Goal: Feedback & Contribution: Contribute content

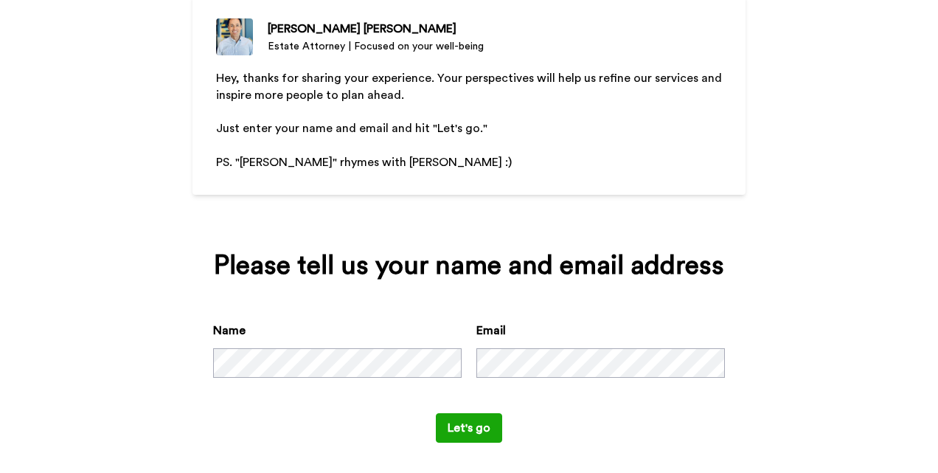
scroll to position [158, 0]
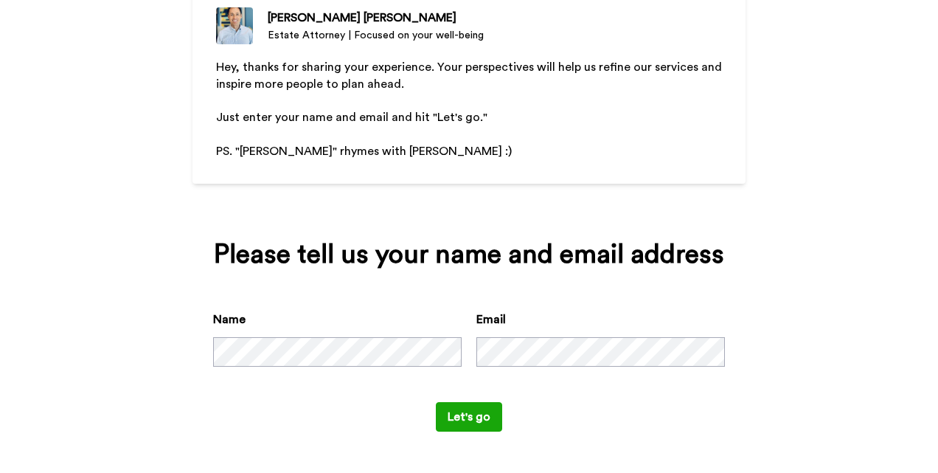
click at [248, 370] on div "Name Email" at bounding box center [469, 355] width 512 height 91
click at [466, 415] on button "Let's go" at bounding box center [469, 416] width 66 height 29
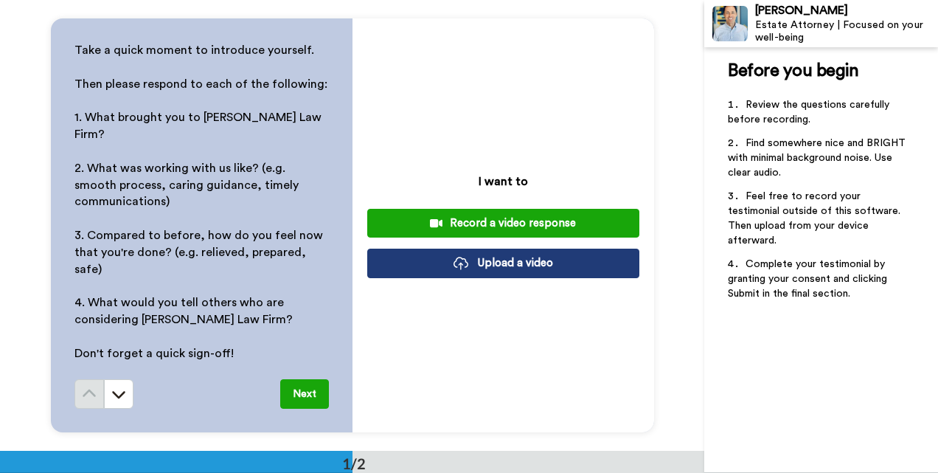
click at [461, 215] on button "Record a video response" at bounding box center [503, 223] width 272 height 29
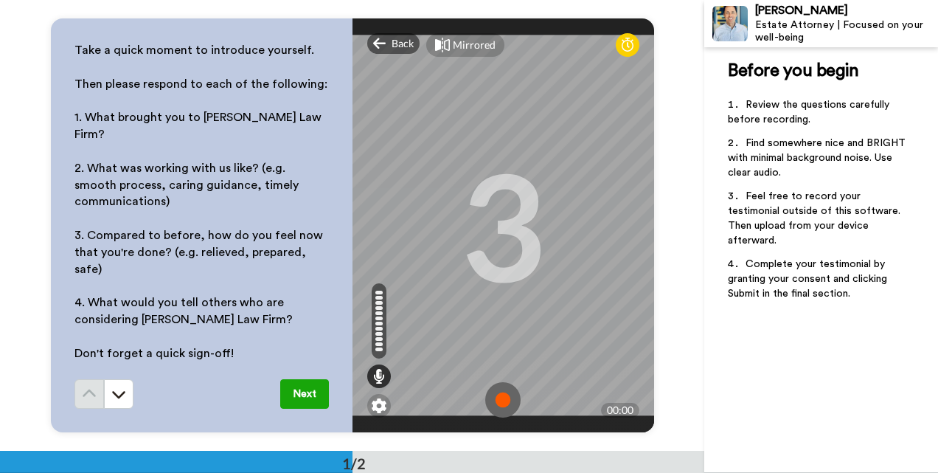
click at [507, 382] on img at bounding box center [502, 399] width 35 height 35
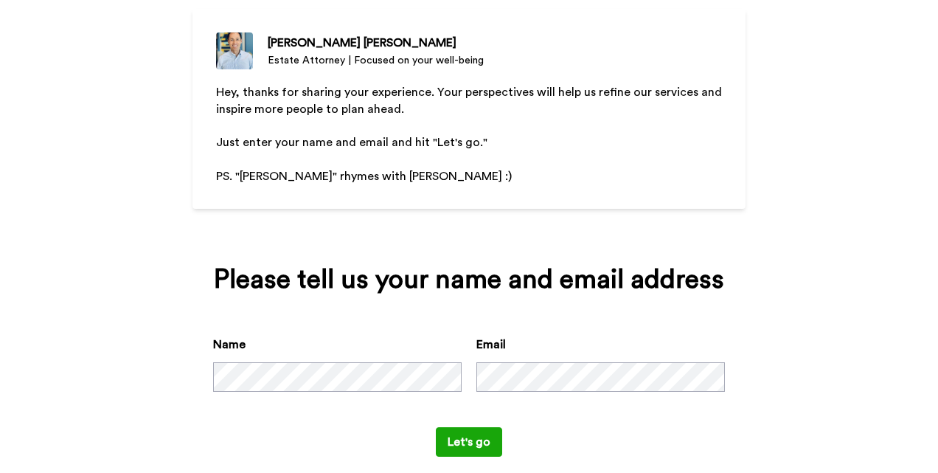
scroll to position [130, 0]
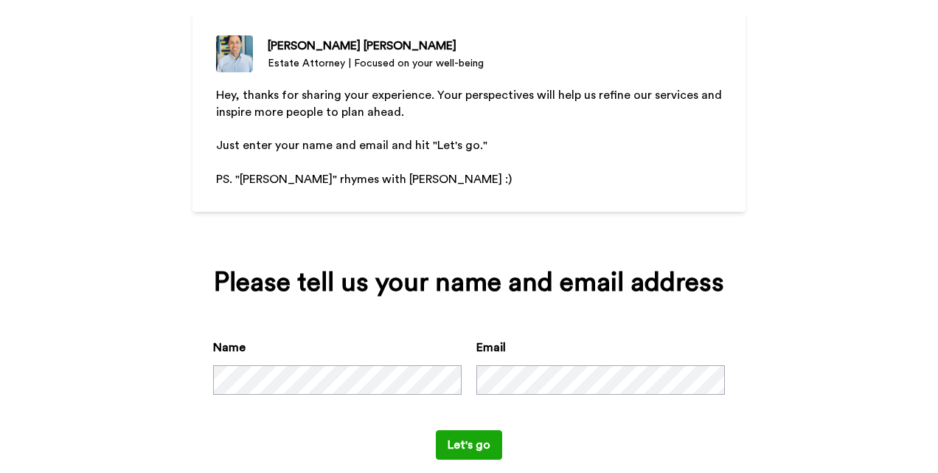
click at [746, 361] on div "[PERSON_NAME] Estate Attorney | Focused on your well-being Hey, thanks for shar…" at bounding box center [469, 236] width 938 height 473
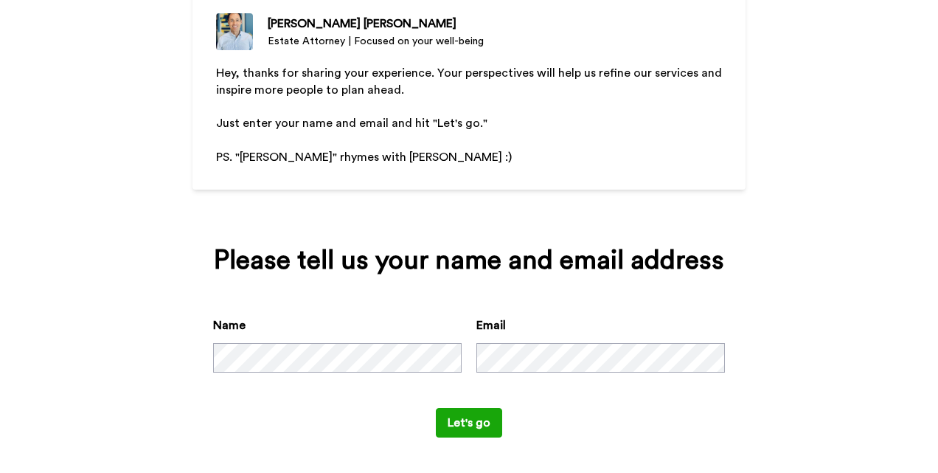
scroll to position [158, 0]
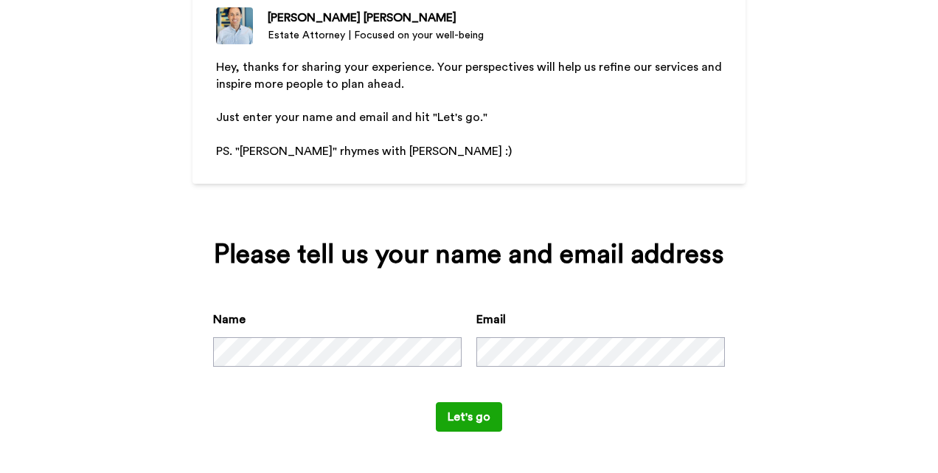
click at [260, 321] on div "Name" at bounding box center [337, 338] width 248 height 56
click at [359, 442] on div "Please tell us your name and email address Name Email Let's go" at bounding box center [468, 335] width 553 height 233
click at [476, 420] on button "Let's go" at bounding box center [469, 416] width 66 height 29
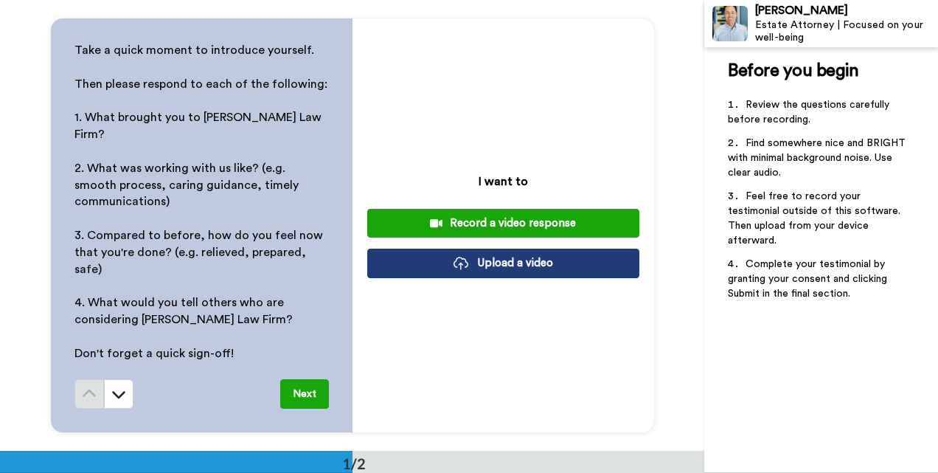
click at [494, 257] on button "Upload a video" at bounding box center [503, 262] width 272 height 29
click at [534, 265] on button "Upload a video" at bounding box center [503, 262] width 272 height 29
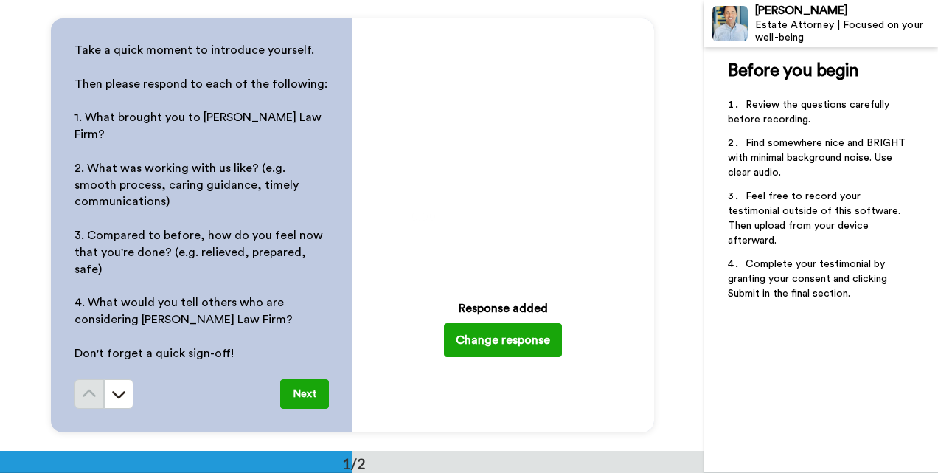
click at [297, 379] on button "Next" at bounding box center [304, 393] width 49 height 29
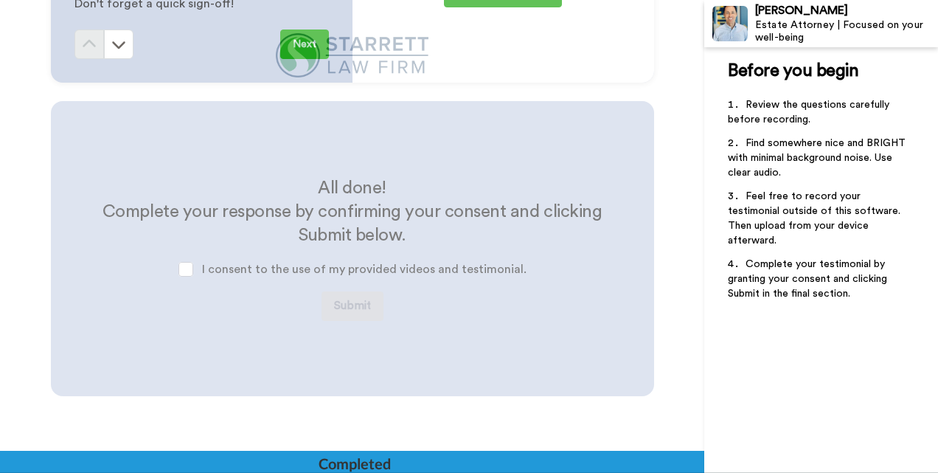
scroll to position [373, 0]
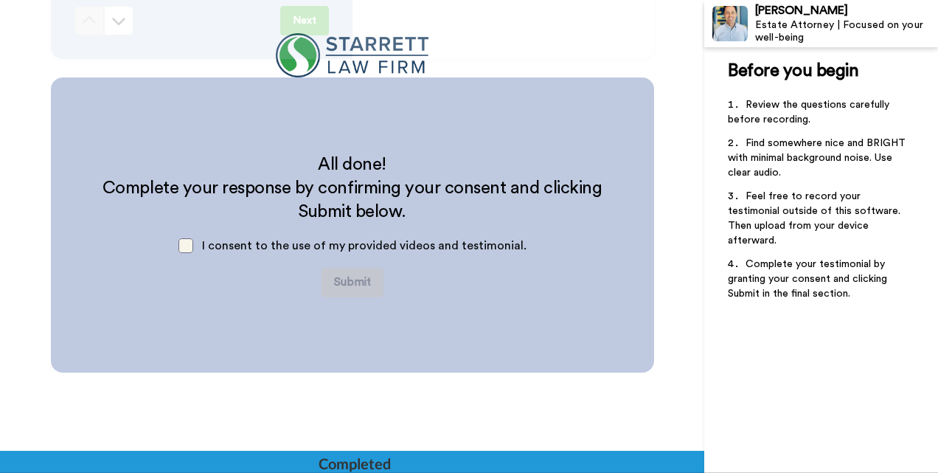
click at [192, 247] on span at bounding box center [185, 245] width 15 height 15
click at [363, 285] on button "Submit" at bounding box center [352, 282] width 62 height 29
